Goal: Check status: Check status

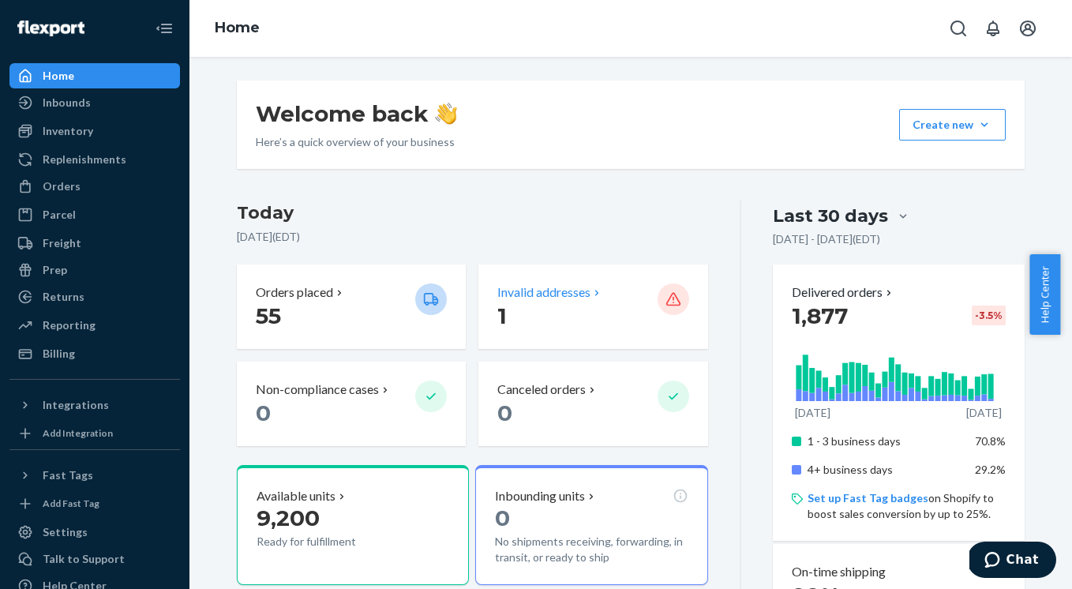
click at [501, 307] on p "1" at bounding box center [570, 316] width 147 height 28
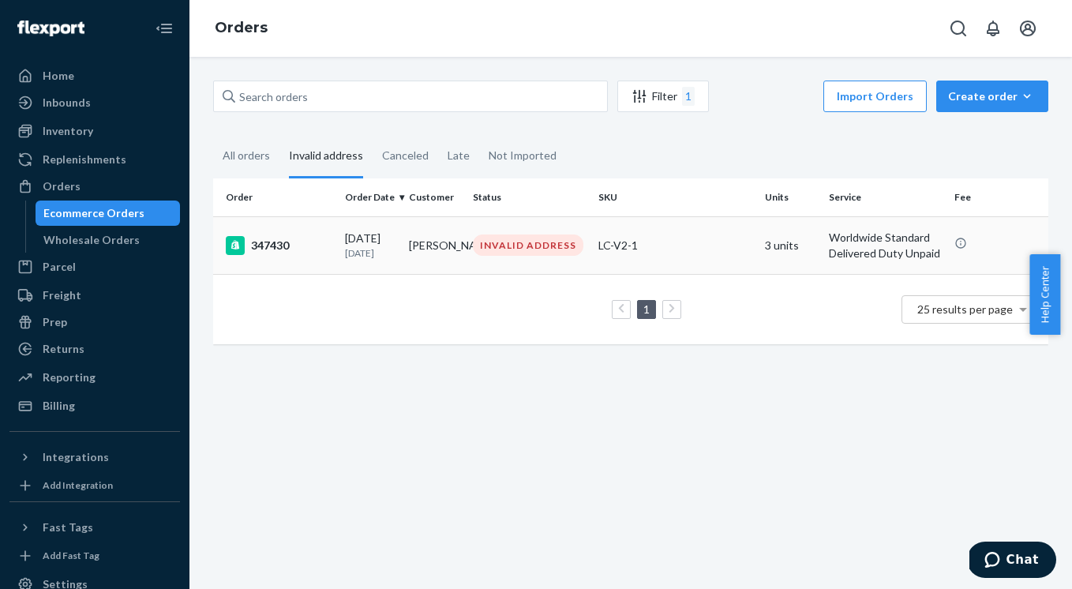
click at [291, 255] on div "347430" at bounding box center [279, 245] width 107 height 19
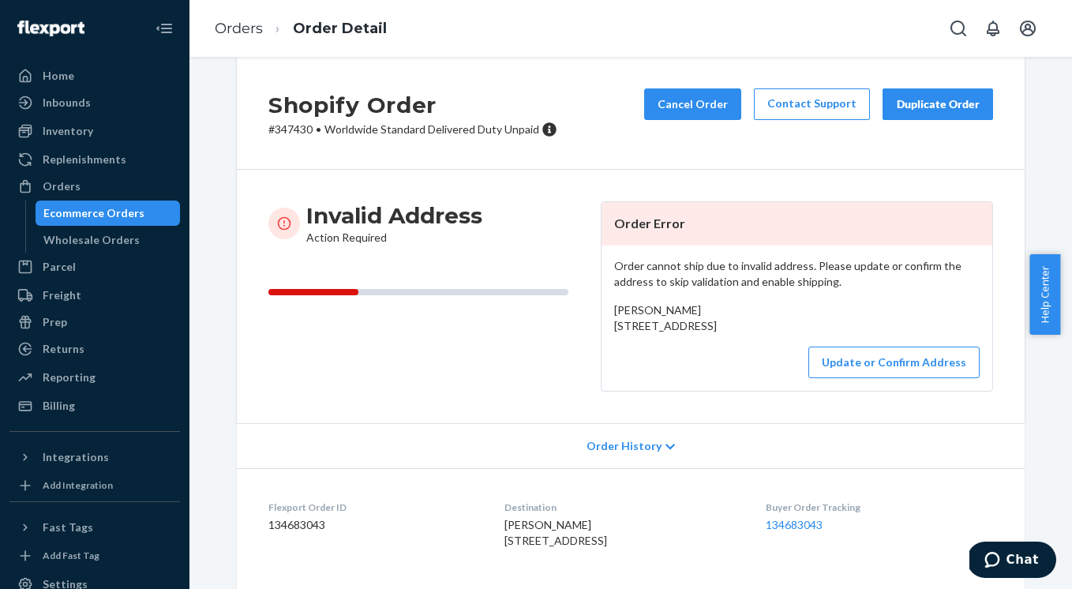
scroll to position [68, 0]
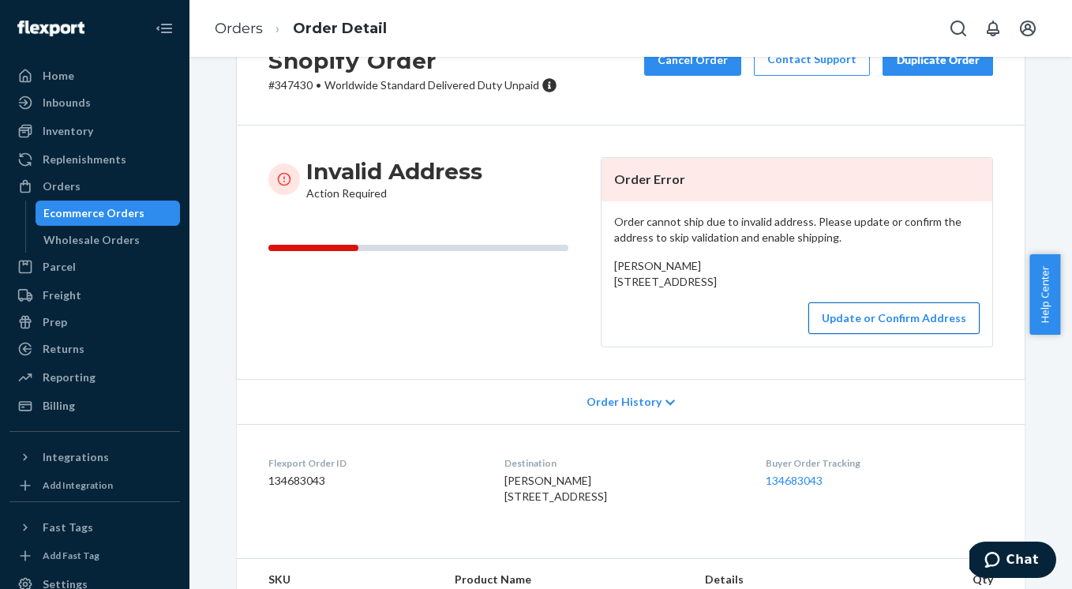
click at [835, 334] on button "Update or Confirm Address" at bounding box center [893, 318] width 171 height 32
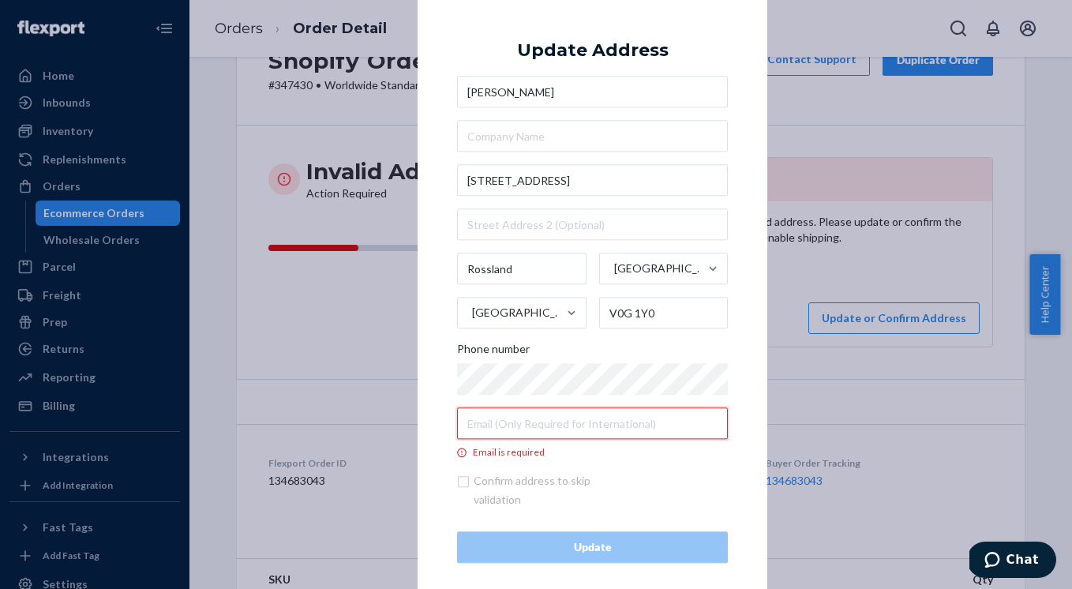
click at [528, 422] on input "Email is required" at bounding box center [592, 424] width 271 height 32
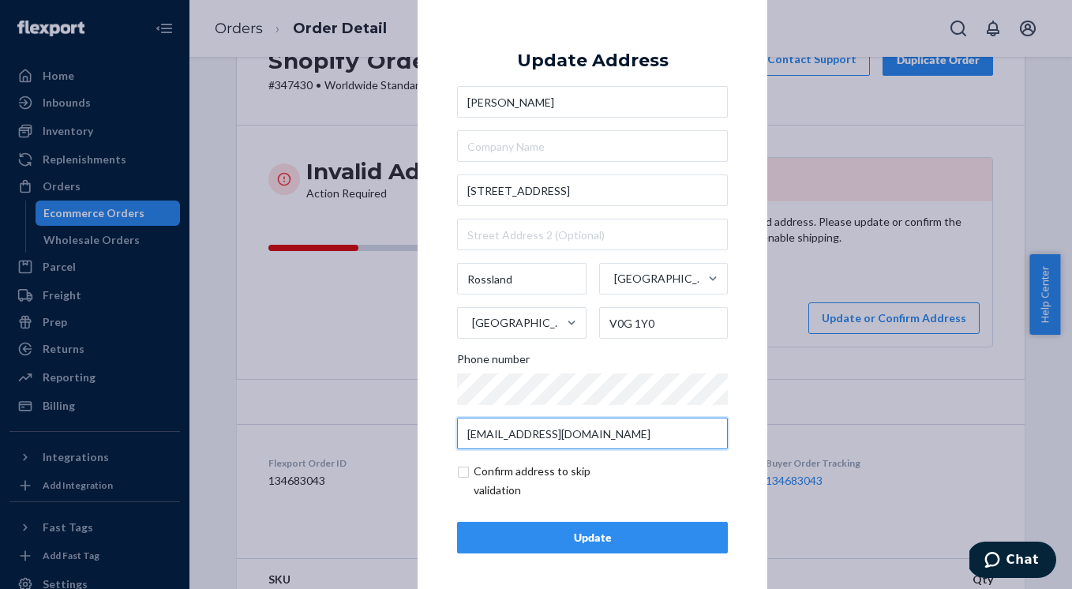
type input "[EMAIL_ADDRESS][DOMAIN_NAME]"
click at [507, 513] on div "Update Address [PERSON_NAME] [STREET_ADDRESS] Phone number [EMAIL_ADDRESS][DOMA…" at bounding box center [592, 295] width 271 height 518
click at [517, 530] on div "Update" at bounding box center [593, 538] width 244 height 16
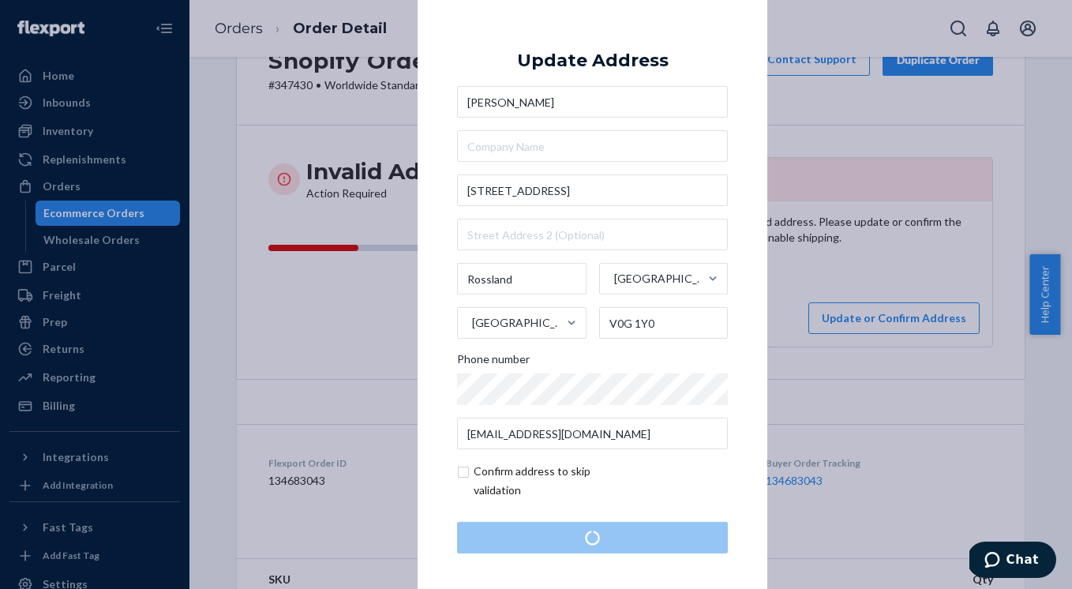
scroll to position [0, 0]
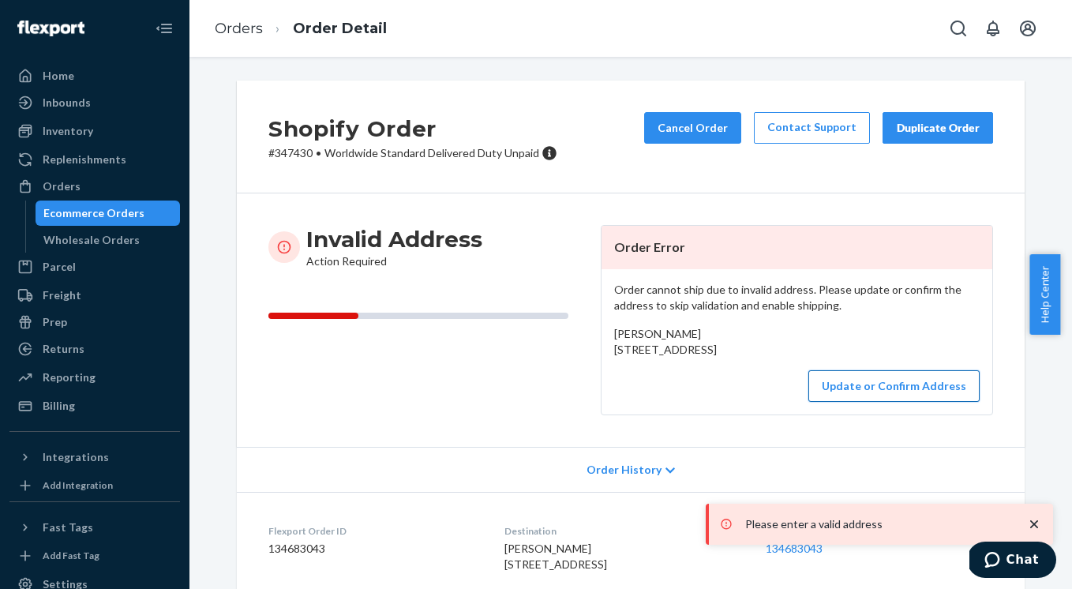
click at [865, 402] on button "Update or Confirm Address" at bounding box center [893, 386] width 171 height 32
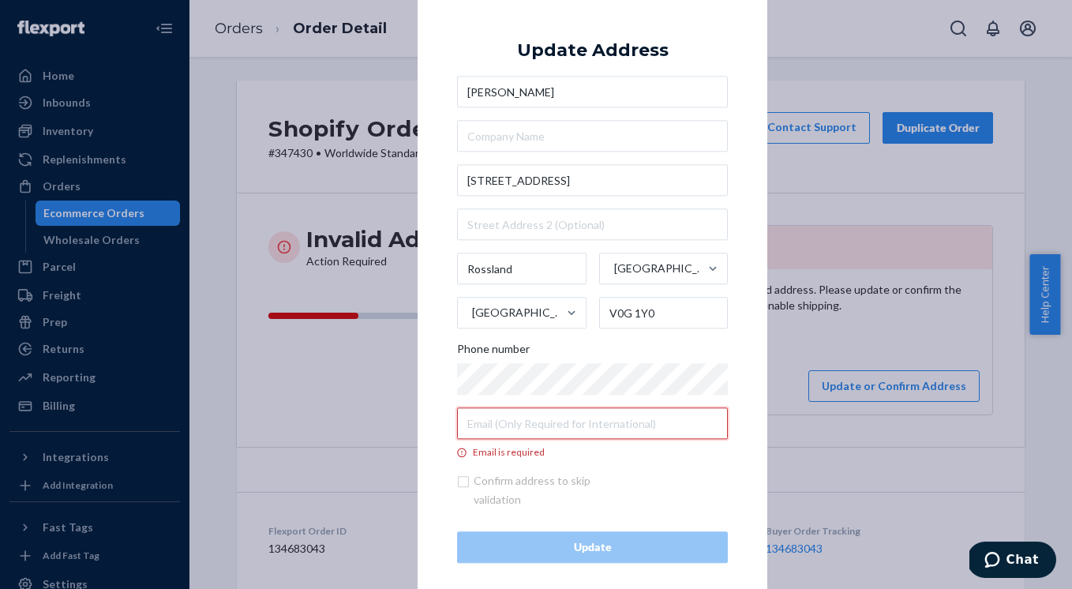
click at [572, 411] on input "Email is required" at bounding box center [592, 424] width 271 height 32
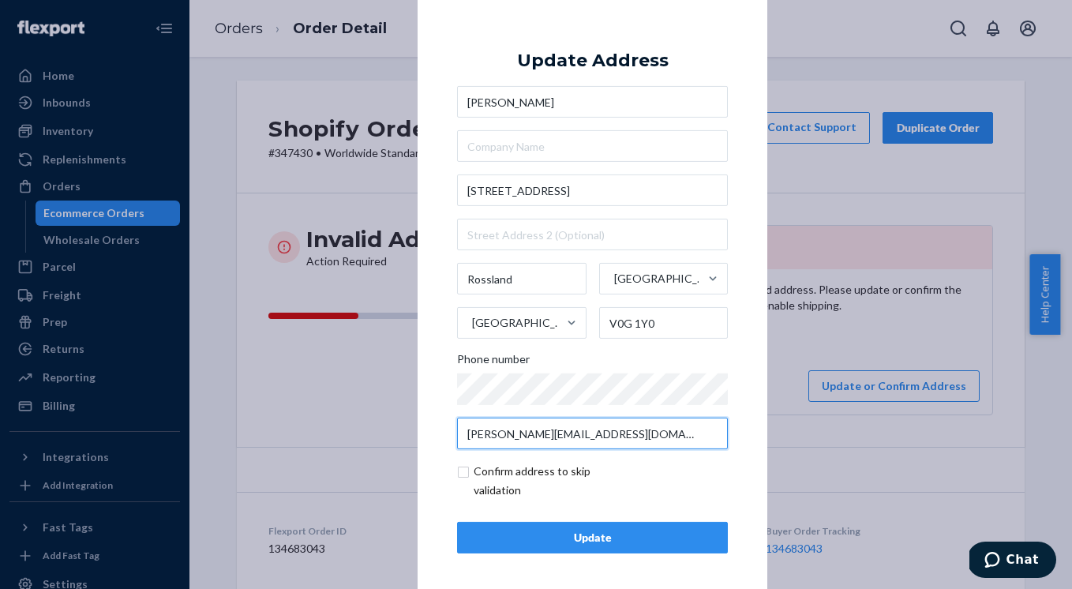
type input "[PERSON_NAME][EMAIL_ADDRESS][DOMAIN_NAME]"
click at [550, 530] on div "Update" at bounding box center [593, 538] width 244 height 16
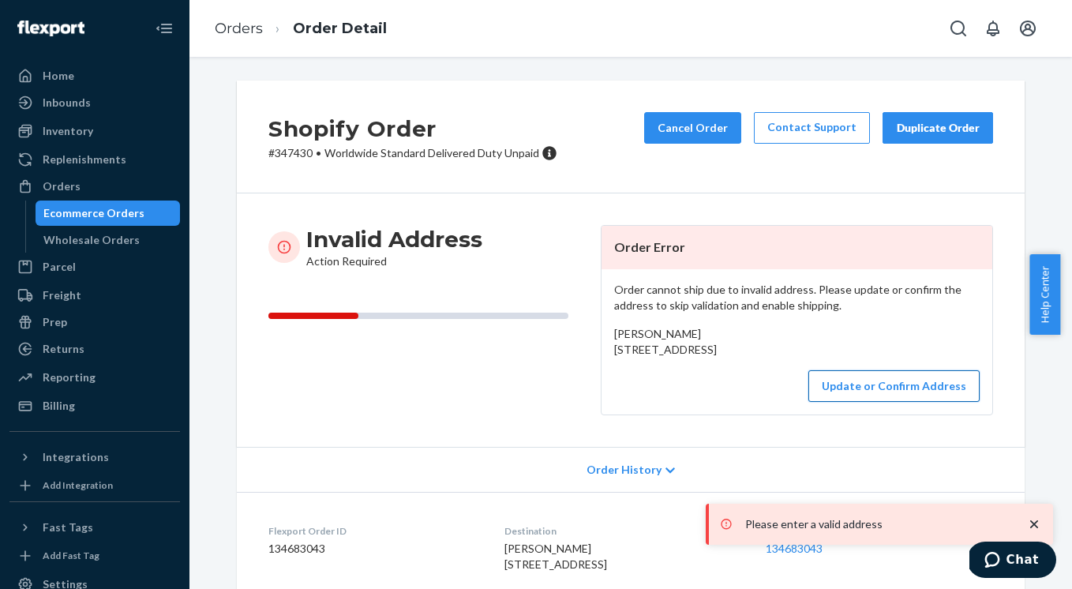
click at [868, 402] on button "Update or Confirm Address" at bounding box center [893, 386] width 171 height 32
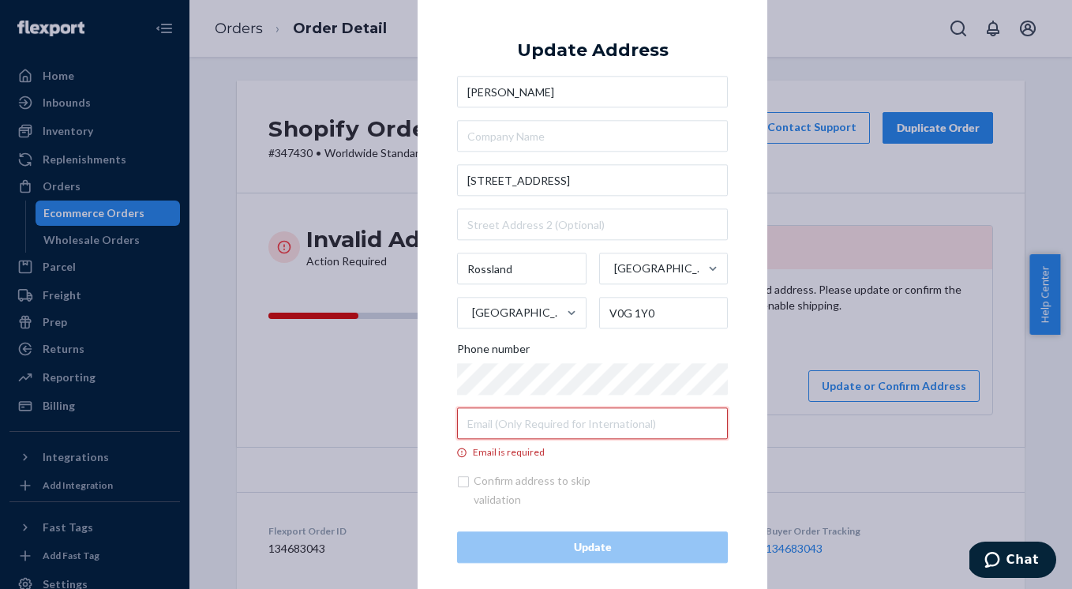
click at [538, 415] on input "Email is required" at bounding box center [592, 424] width 271 height 32
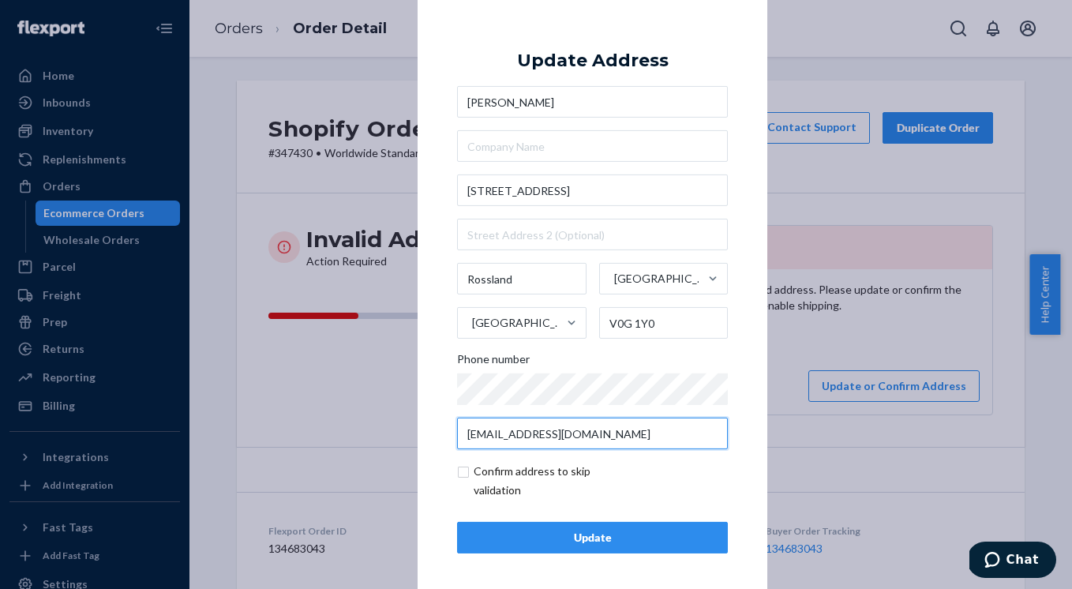
type input "[EMAIL_ADDRESS][DOMAIN_NAME]"
click at [458, 475] on input "checkbox" at bounding box center [548, 481] width 183 height 38
checkbox input "true"
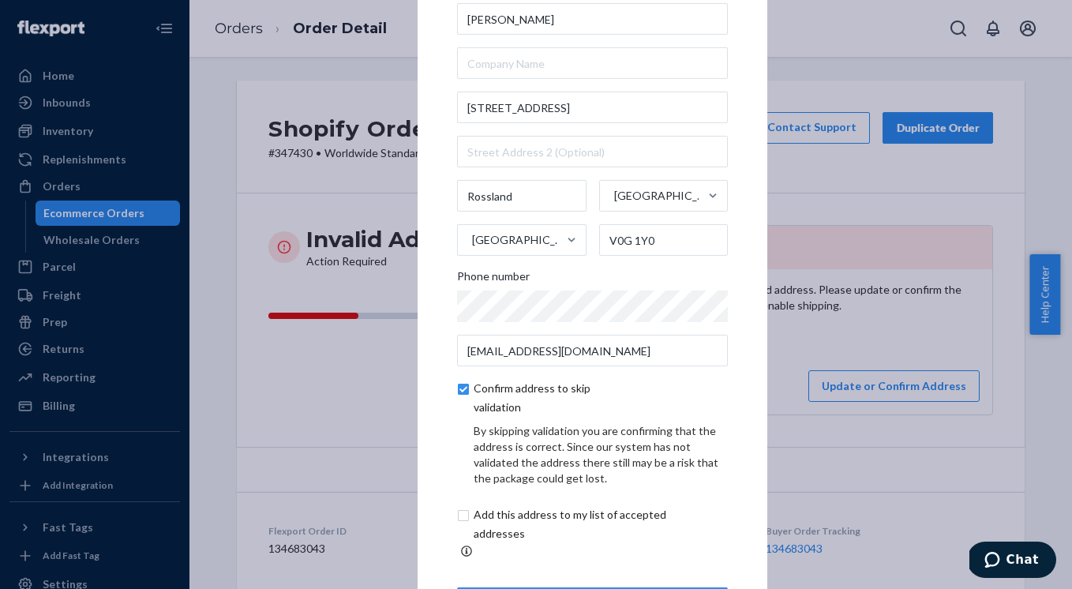
scroll to position [70, 0]
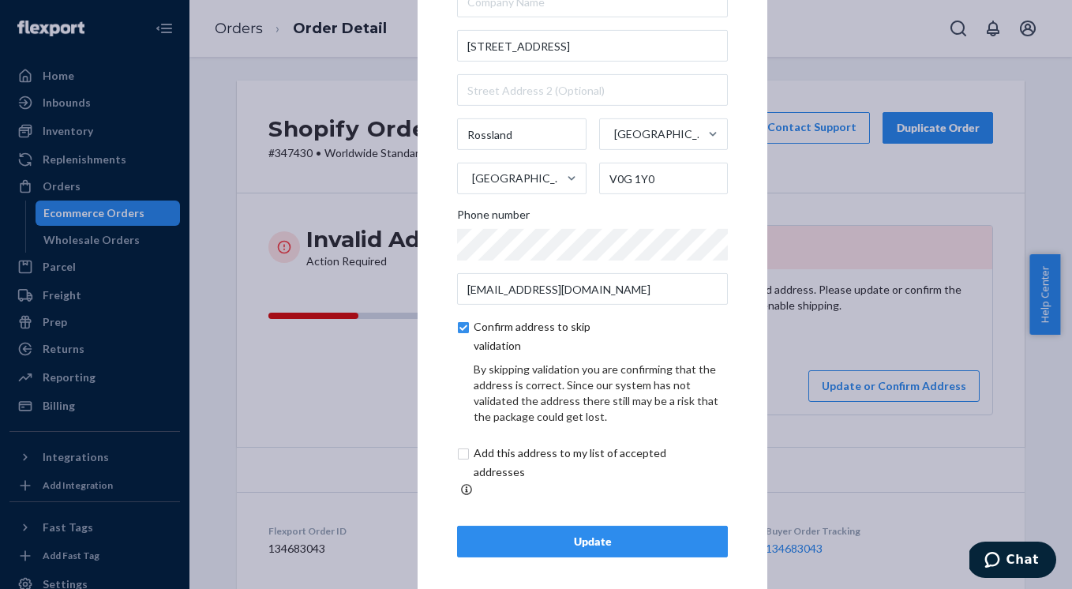
click at [572, 534] on div "Update" at bounding box center [593, 542] width 244 height 16
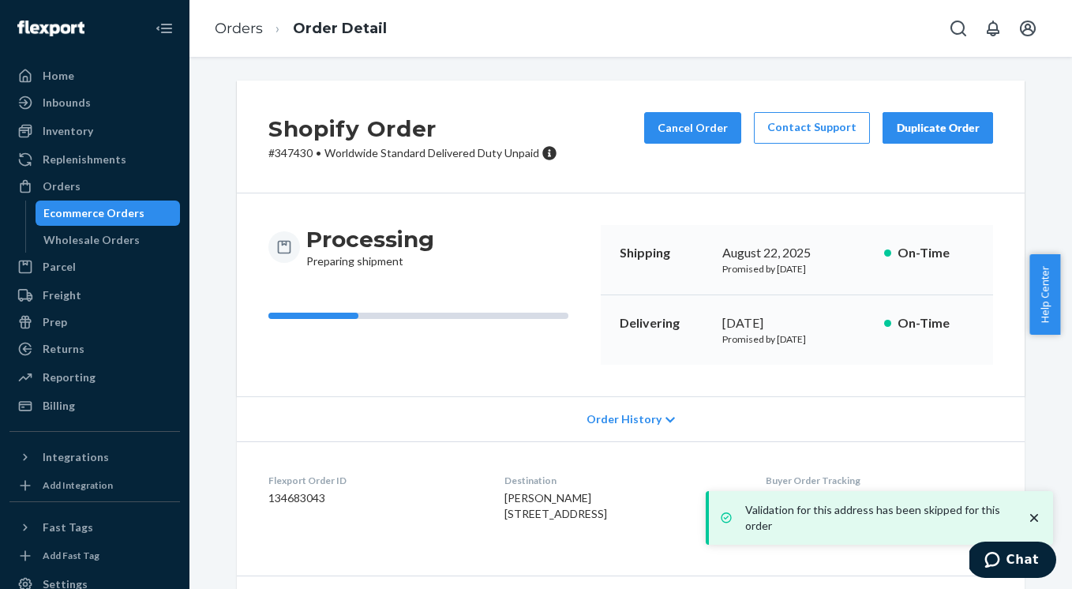
click at [1039, 510] on icon "close toast" at bounding box center [1034, 518] width 16 height 16
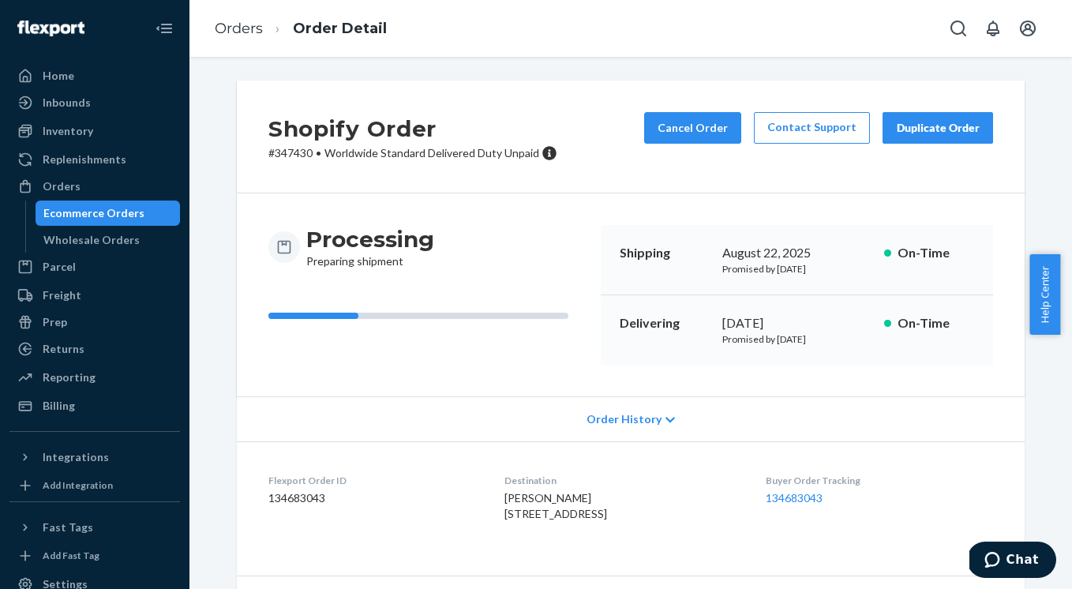
click at [96, 212] on div "Ecommerce Orders" at bounding box center [93, 213] width 101 height 16
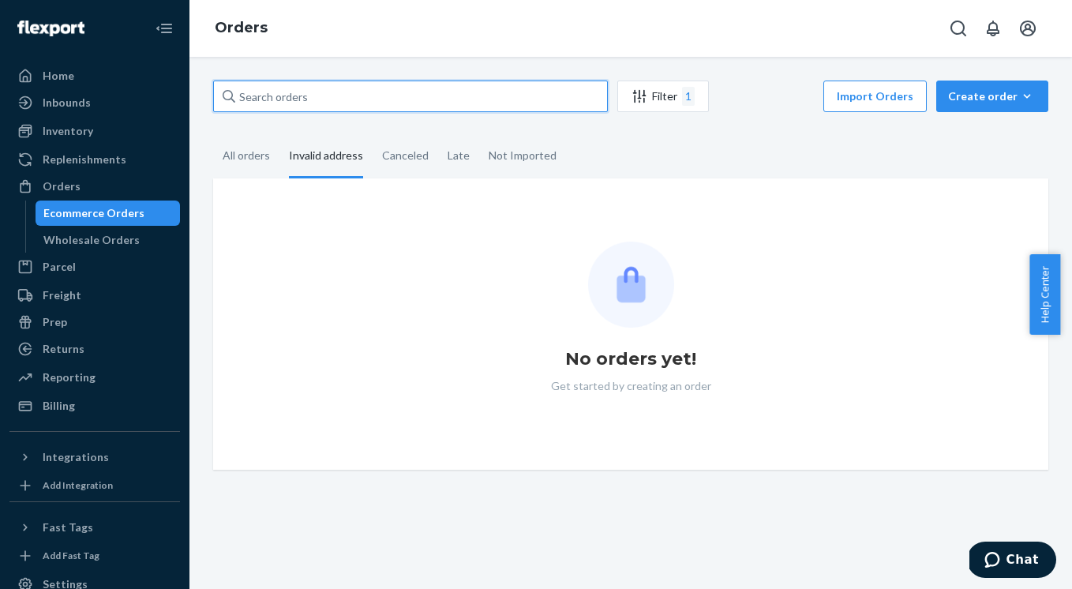
click at [337, 103] on input "text" at bounding box center [410, 97] width 395 height 32
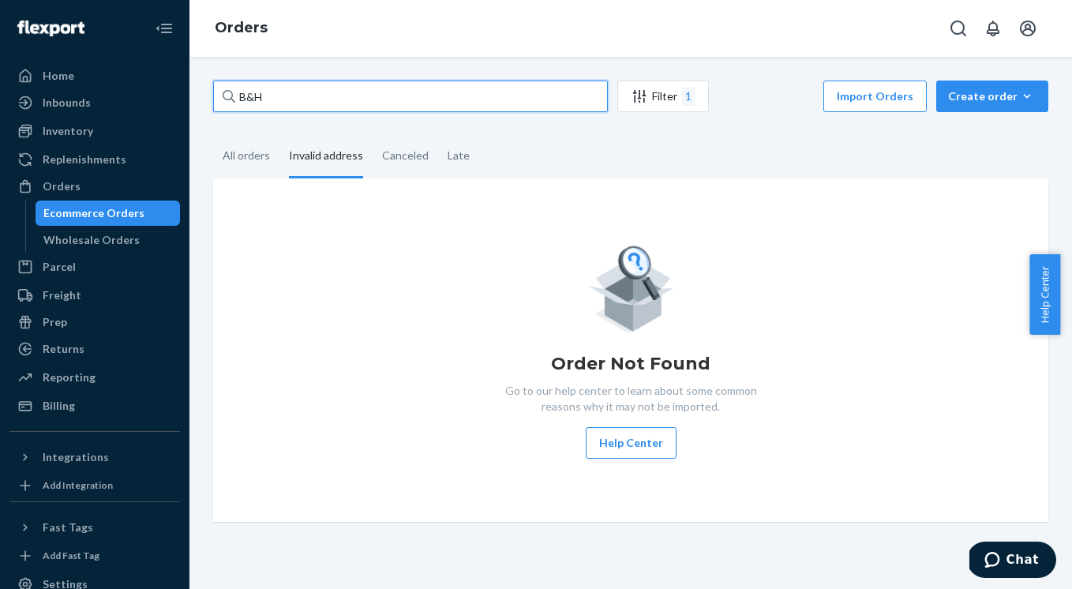
type input "B&H"
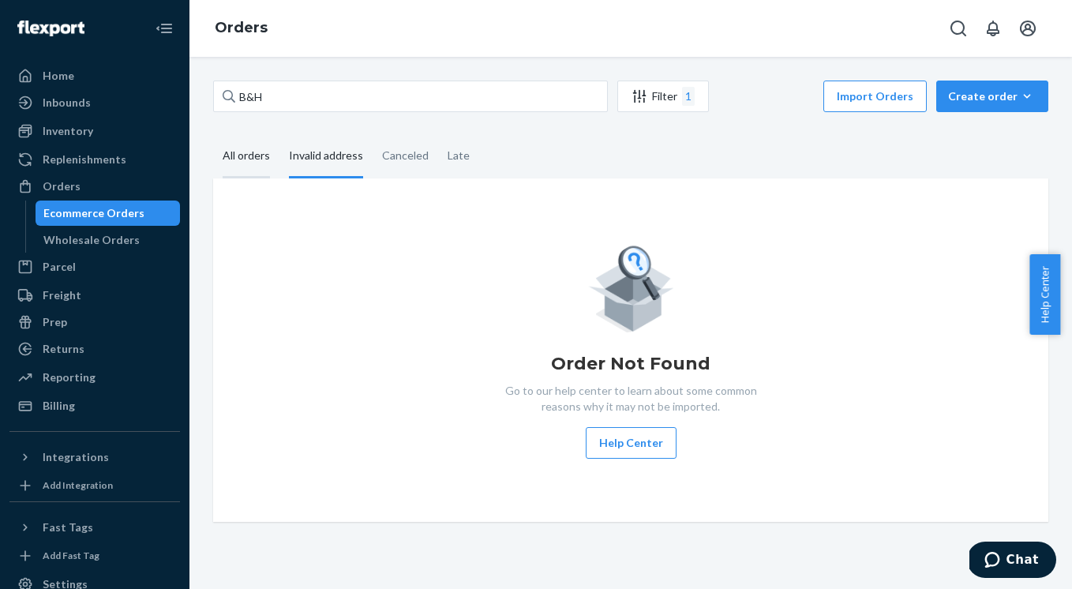
click at [246, 152] on div "All orders" at bounding box center [246, 156] width 47 height 43
click at [213, 135] on input "All orders" at bounding box center [213, 135] width 0 height 0
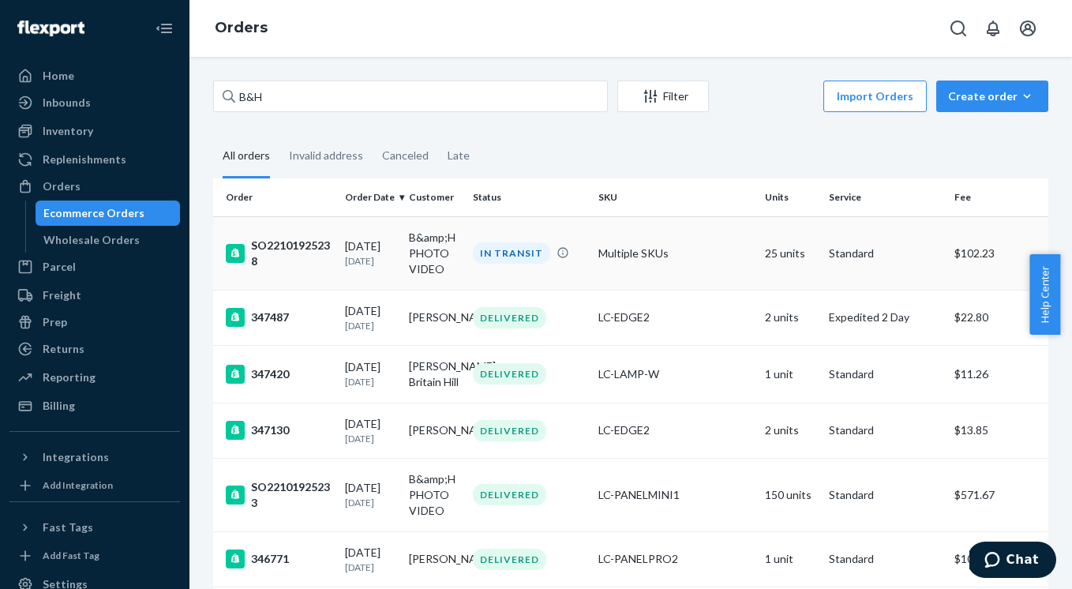
click at [290, 264] on div "SO22101925238" at bounding box center [279, 254] width 107 height 32
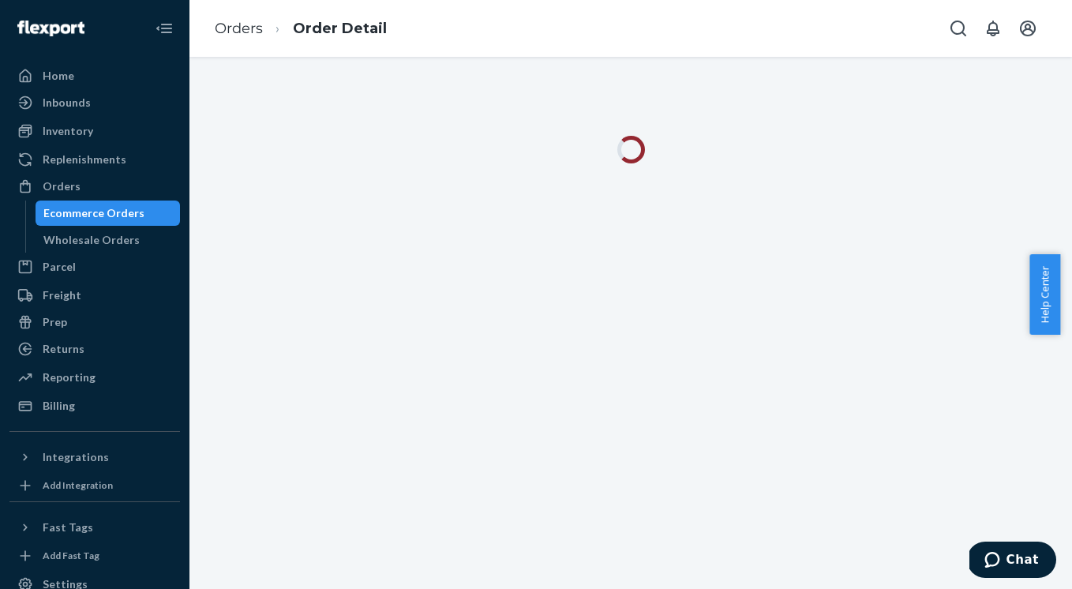
click at [290, 264] on div at bounding box center [630, 323] width 883 height 532
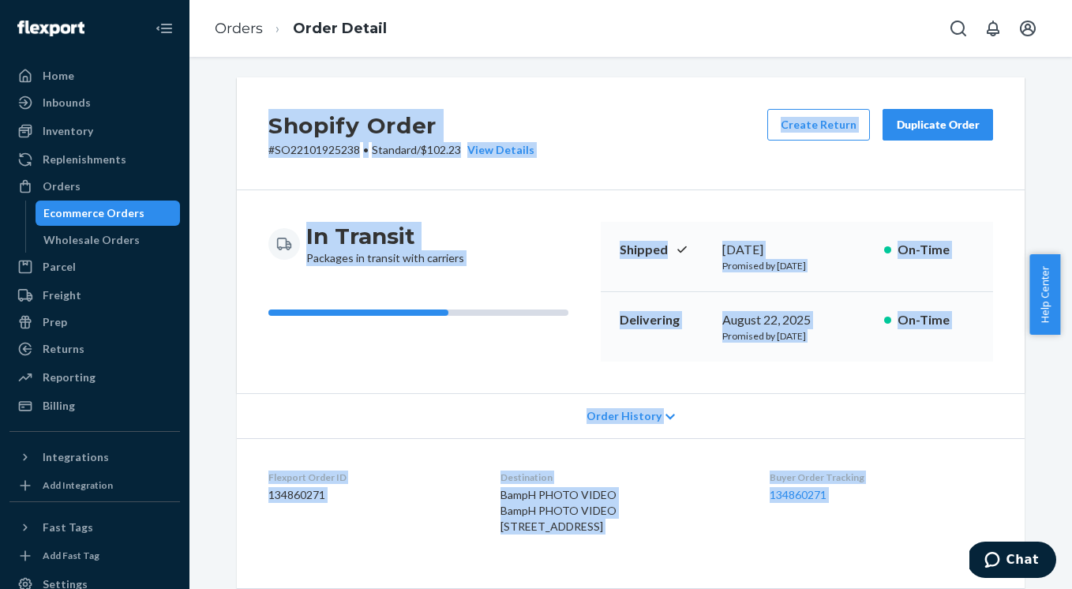
click at [467, 365] on div "In Transit Packages in transit with carriers Shipped [DATE] Promised by [DATE] …" at bounding box center [631, 291] width 788 height 203
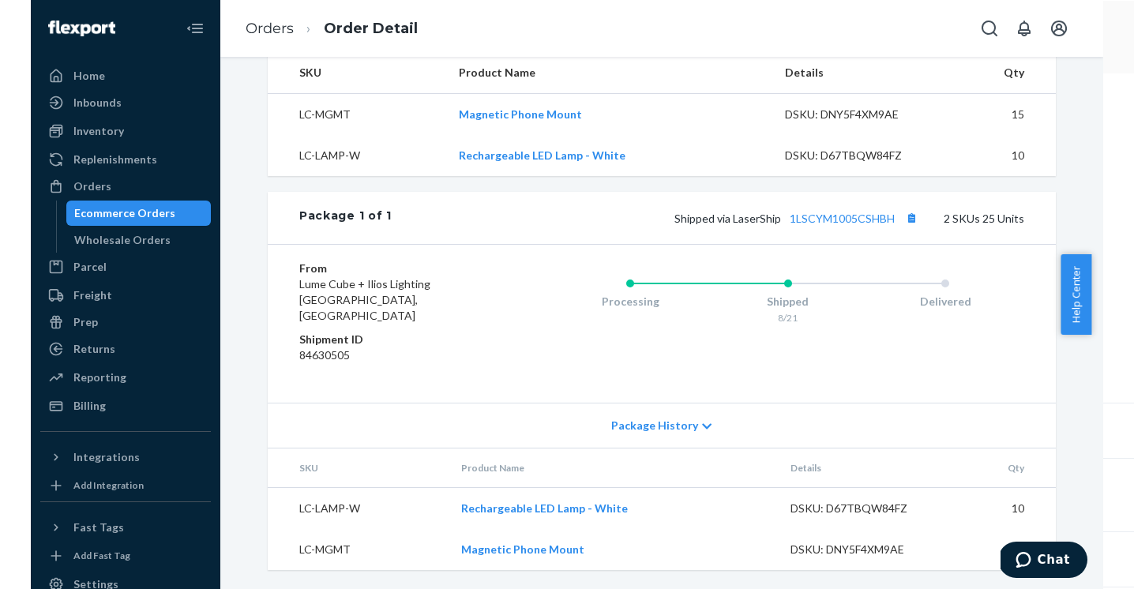
scroll to position [556, 0]
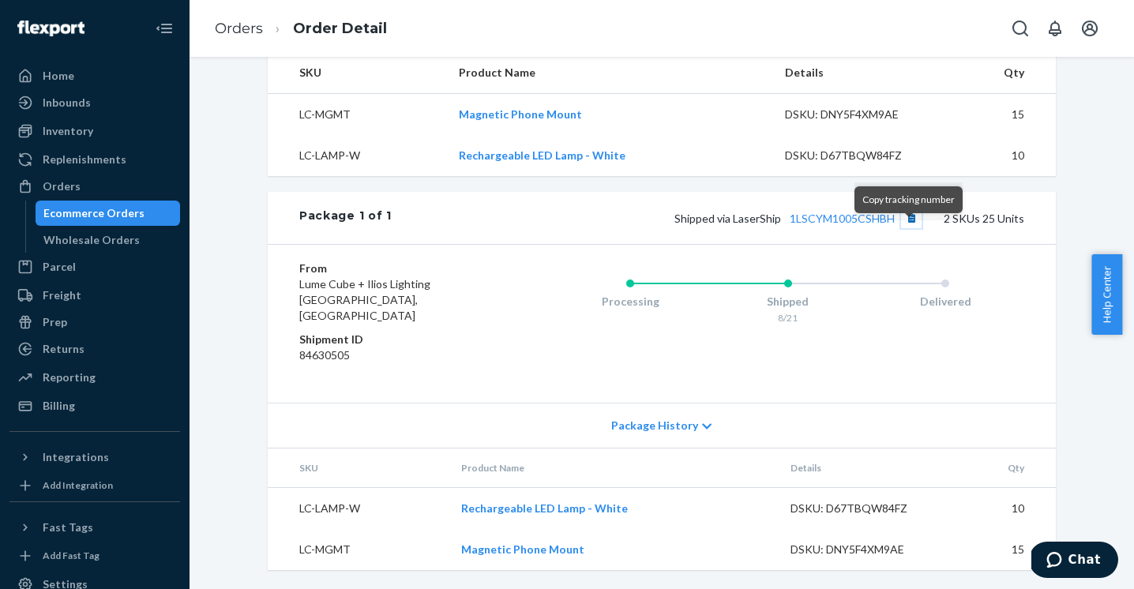
click at [909, 228] on button "Copy tracking number" at bounding box center [911, 218] width 21 height 21
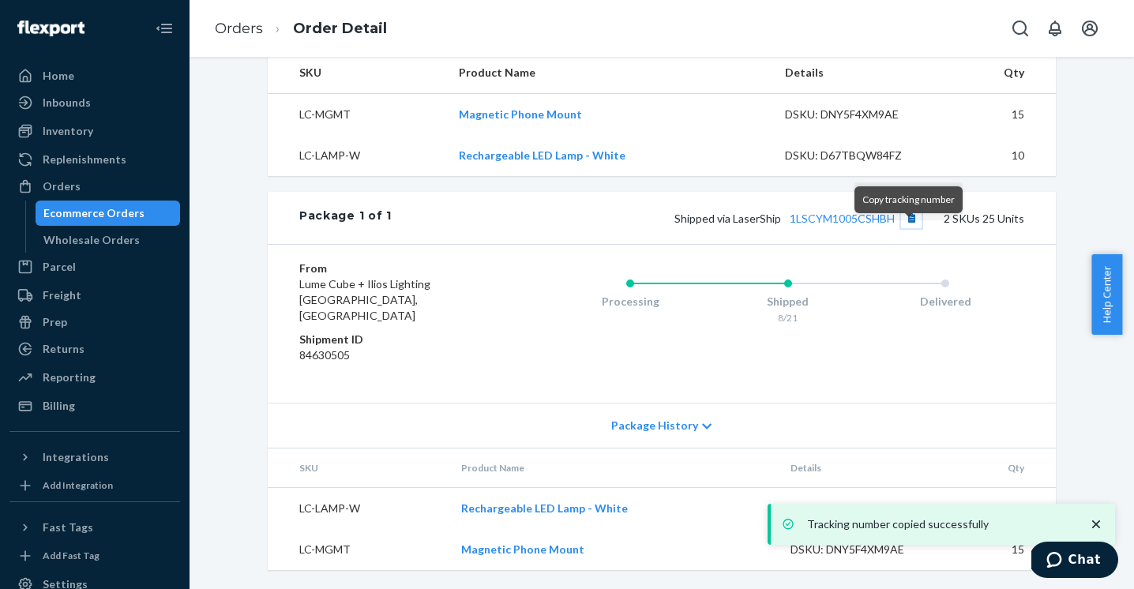
click at [901, 228] on button "Copy tracking number" at bounding box center [911, 218] width 21 height 21
